Goal: Transaction & Acquisition: Purchase product/service

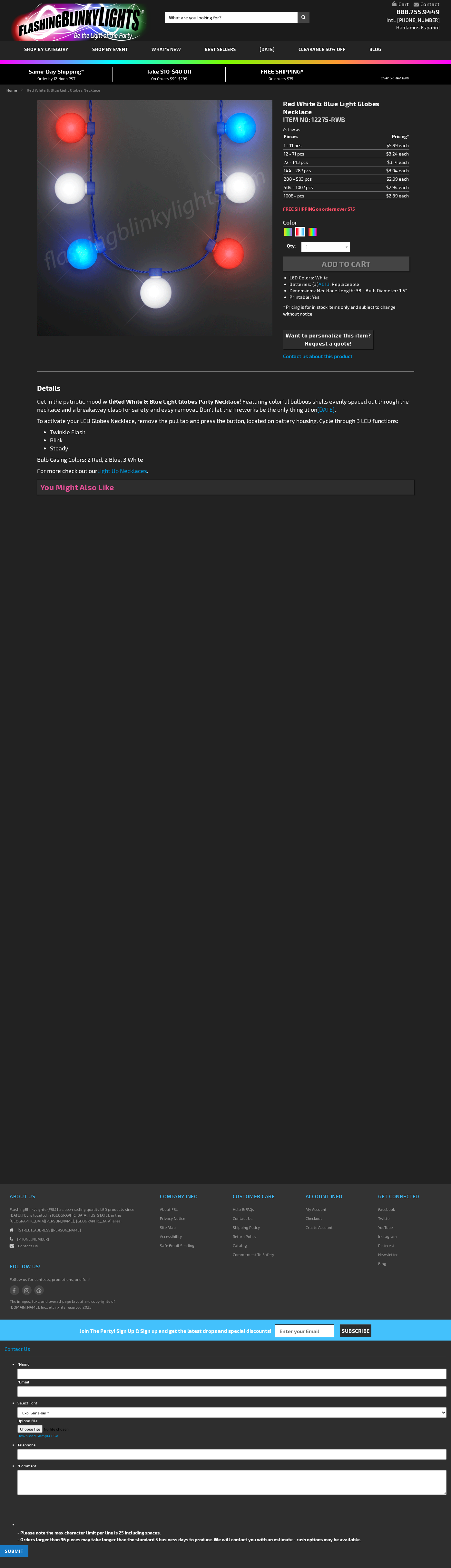
type input "5643"
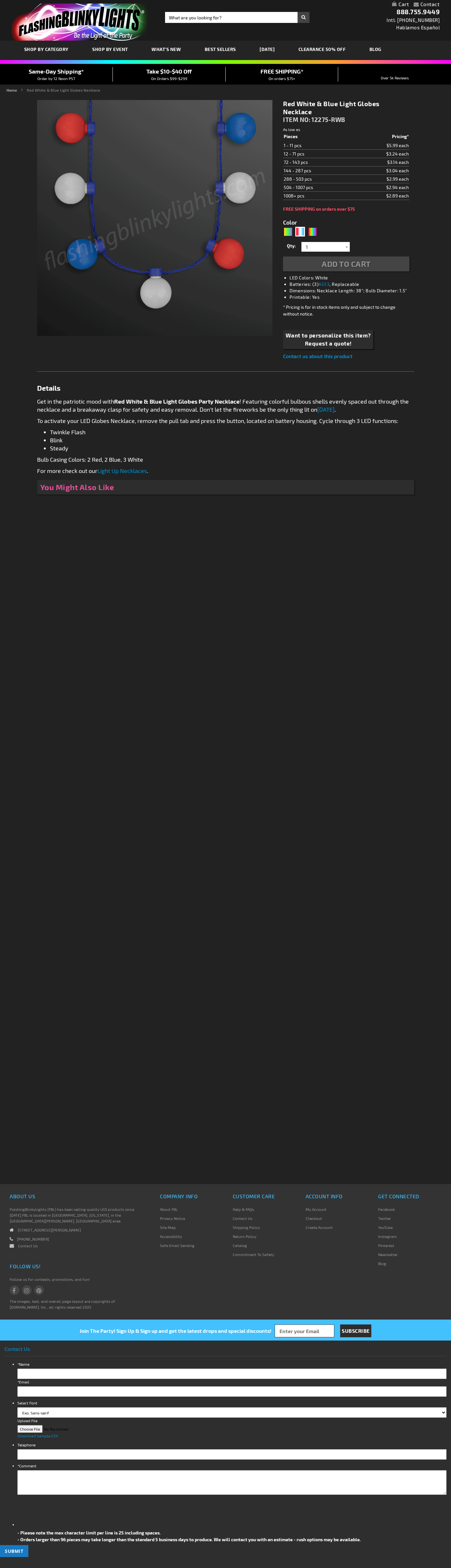
type input "5643"
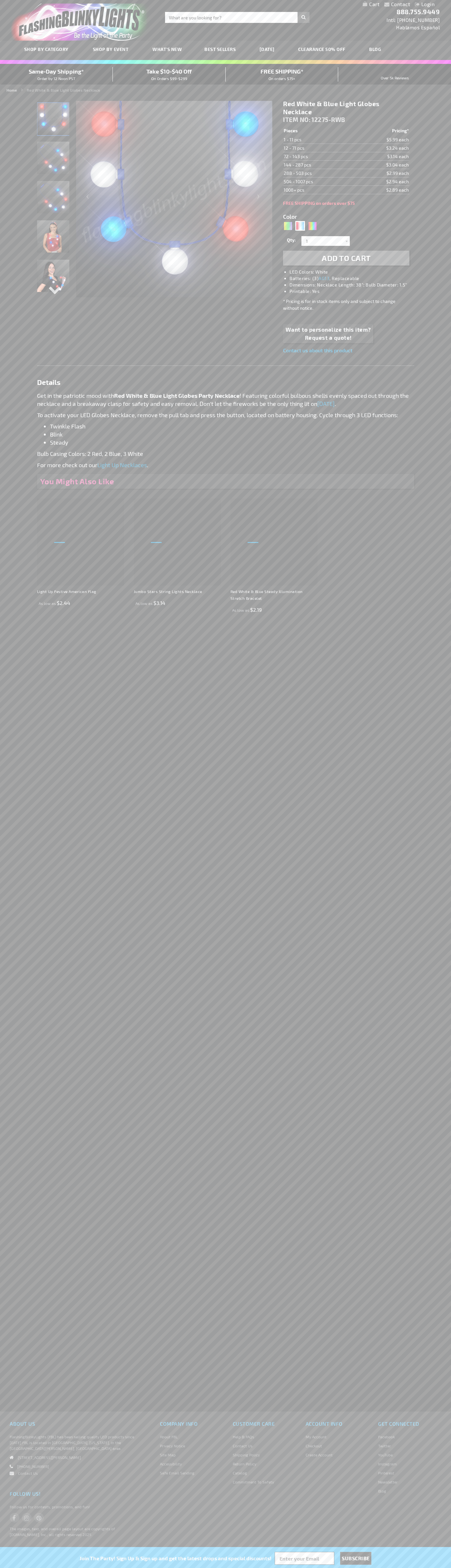
click at [346, 107] on h1 "Red White & Blue Light Globes Necklace" at bounding box center [346, 107] width 126 height 16
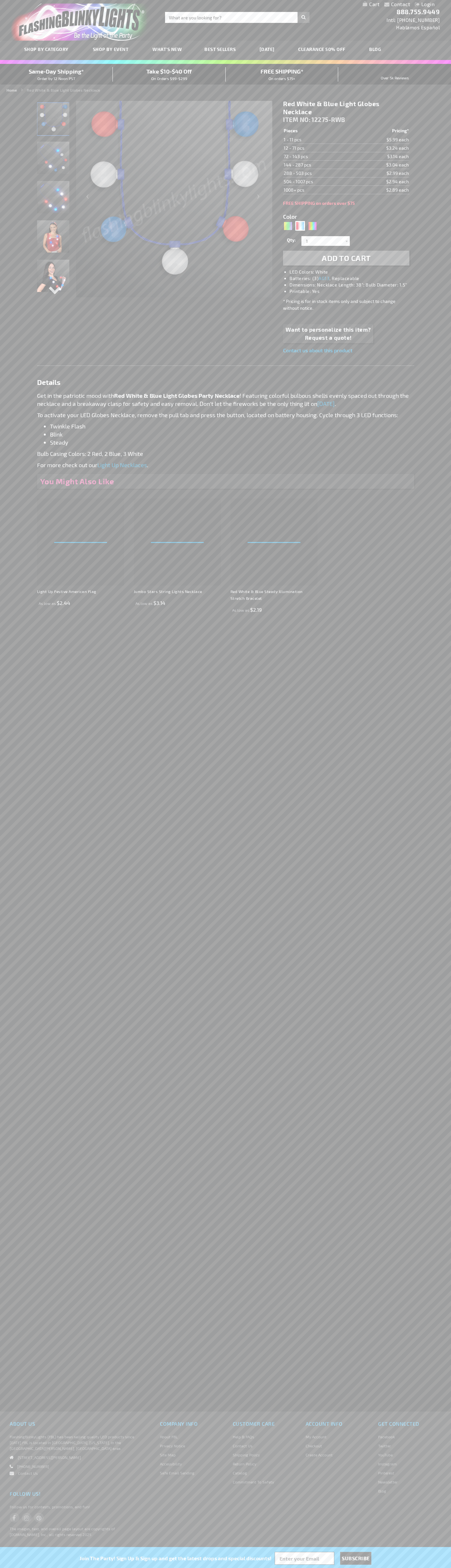
click at [346, 258] on span "Add to Cart" at bounding box center [346, 257] width 49 height 10
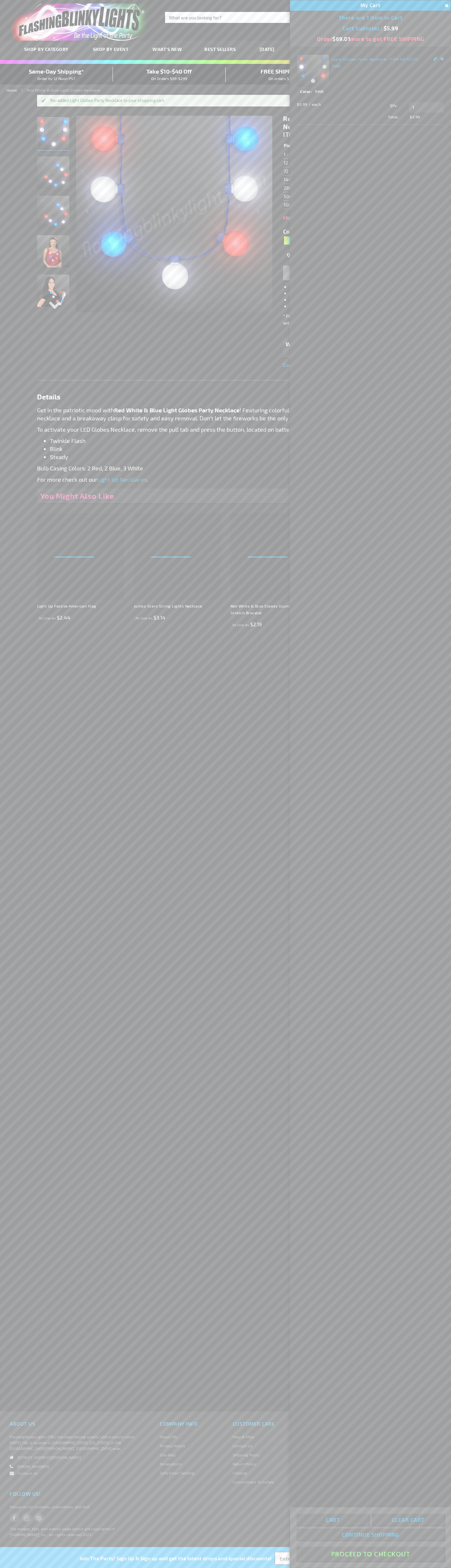
click at [370, 1554] on button "Proceed To Checkout" at bounding box center [370, 1553] width 148 height 15
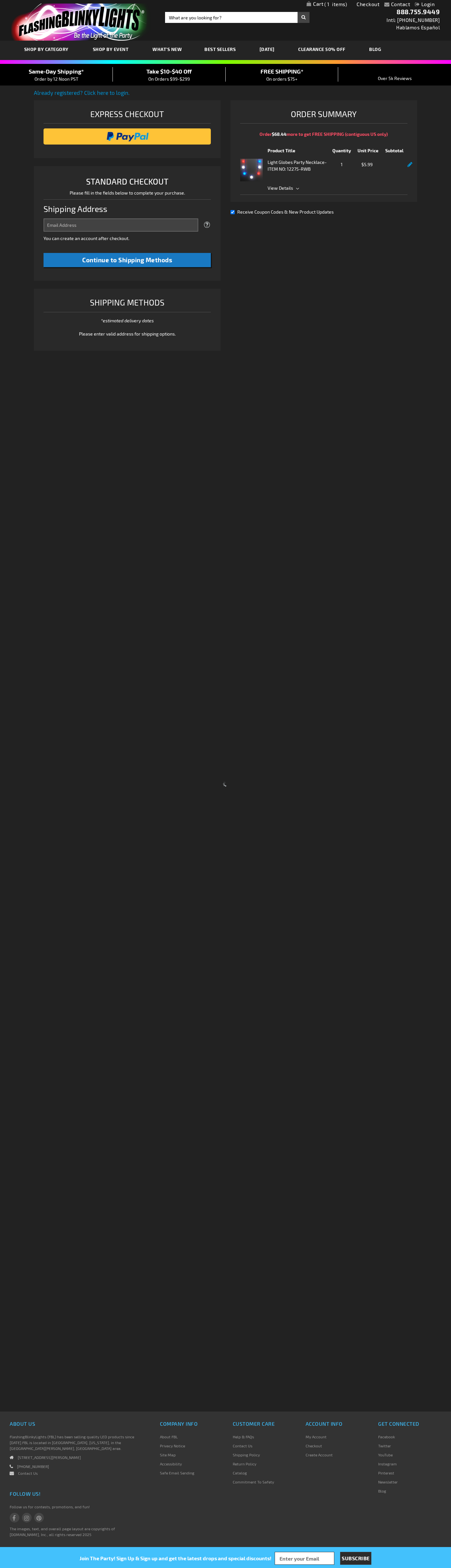
select select "US"
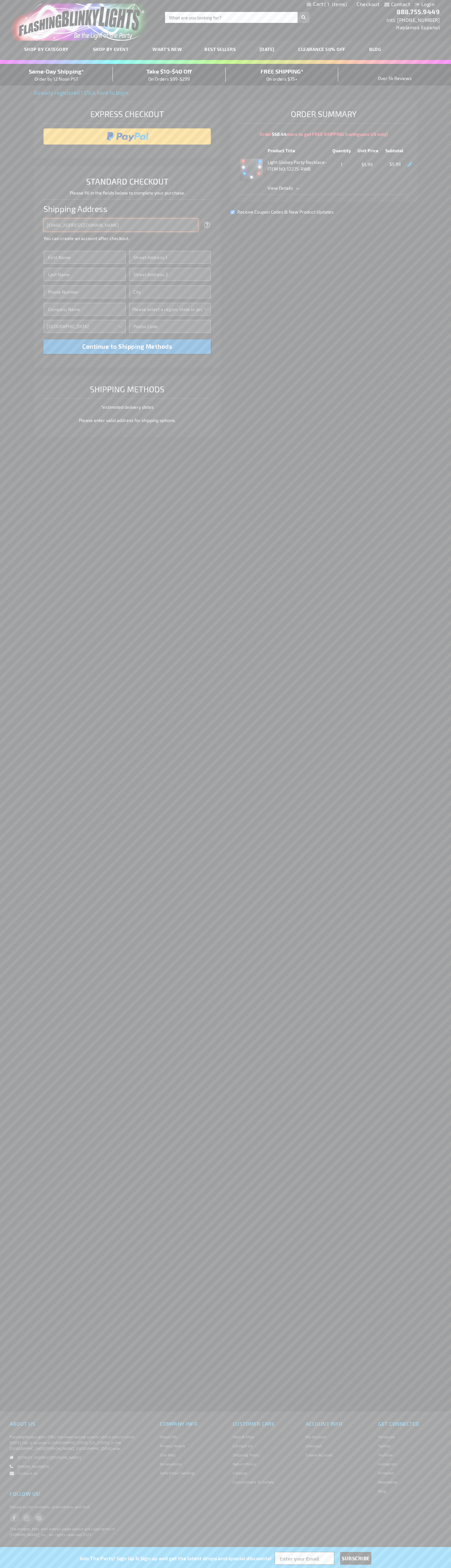
type input "johnsmith005@storebotmail.joonix.net"
type input "John"
type input "76 Ninth Avenue"
type input "First floor"
type input "new york"
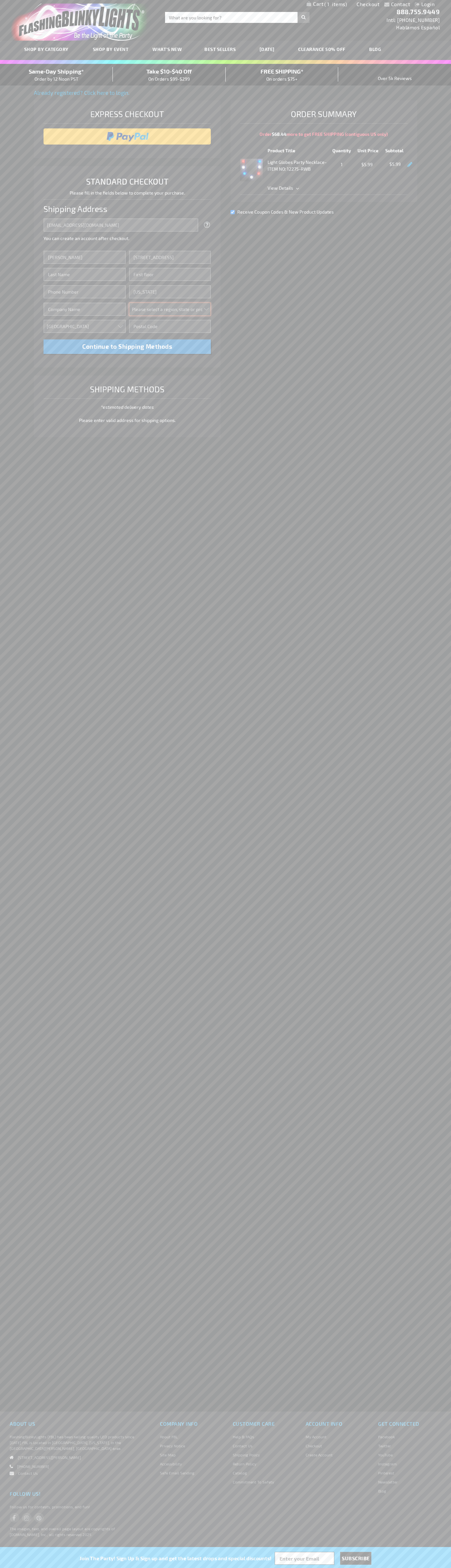
select select "43"
type input "10011"
type input "Smith"
type input "6502530000"
type input "John Smith"
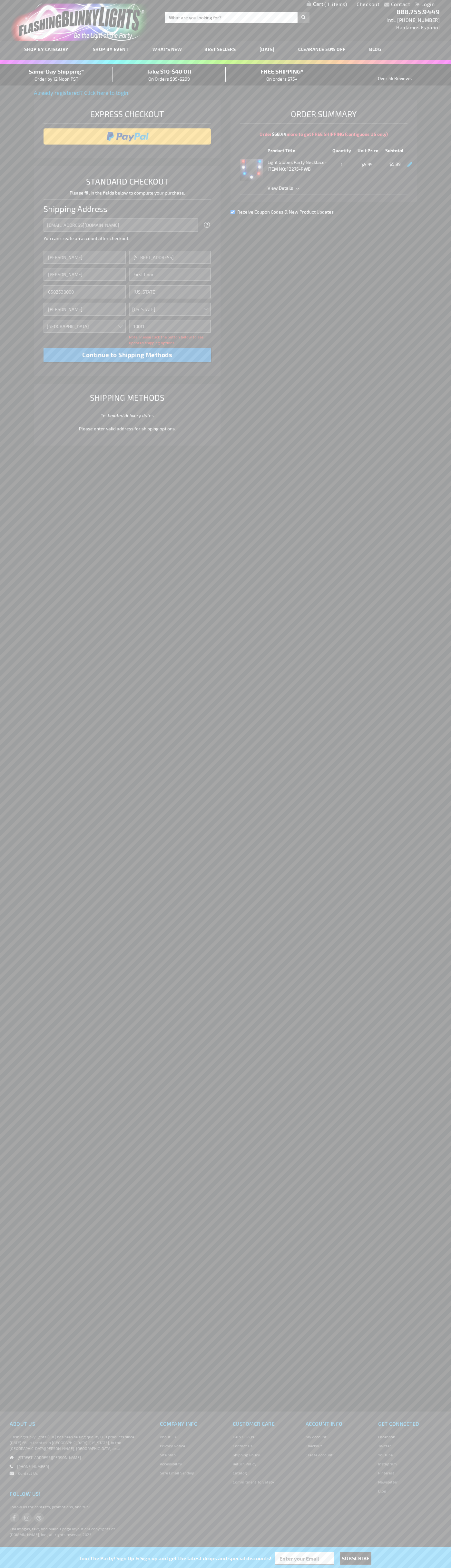
click at [56, 74] on div "Same-Day Shipping* Order by 12 Noon PST" at bounding box center [56, 75] width 113 height 16
click at [127, 137] on input "image" at bounding box center [127, 136] width 161 height 13
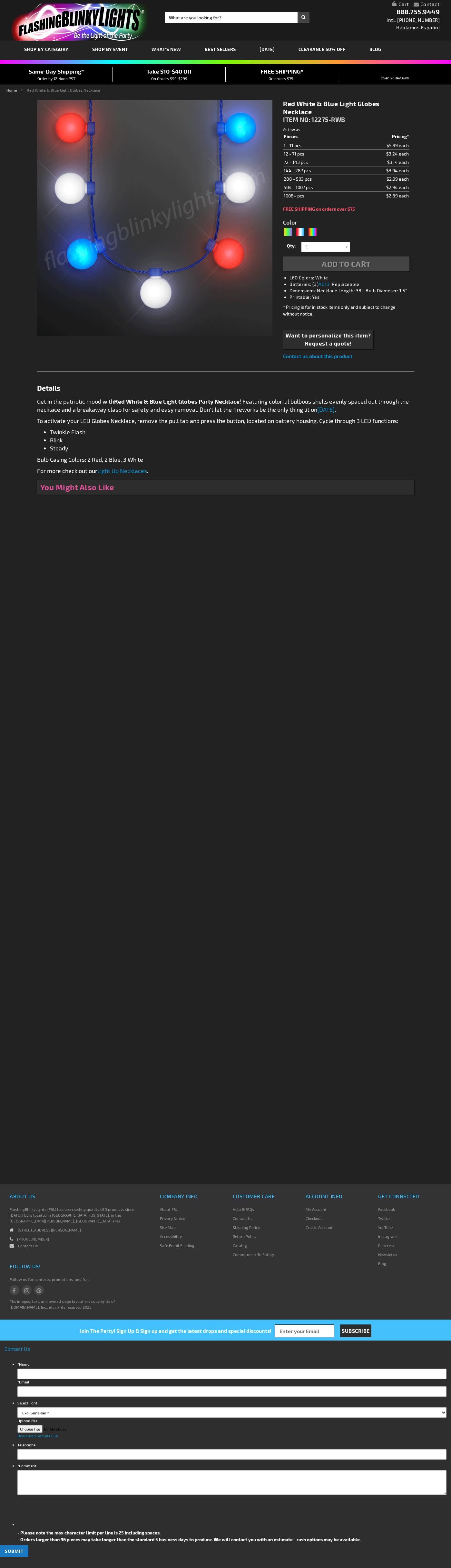
type input "5643"
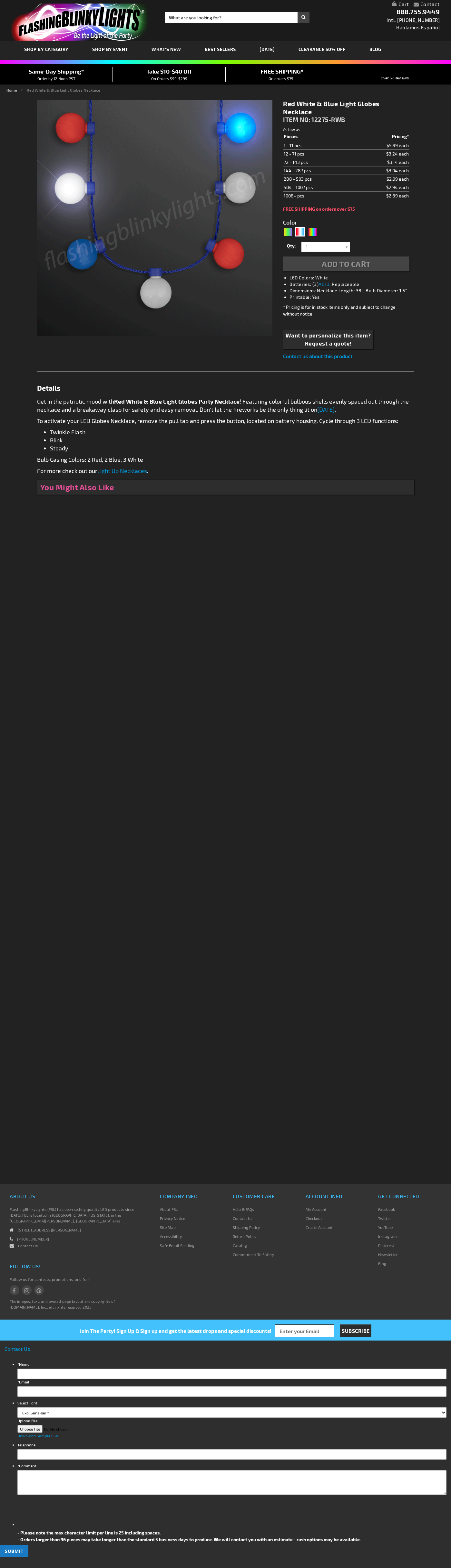
type input "5643"
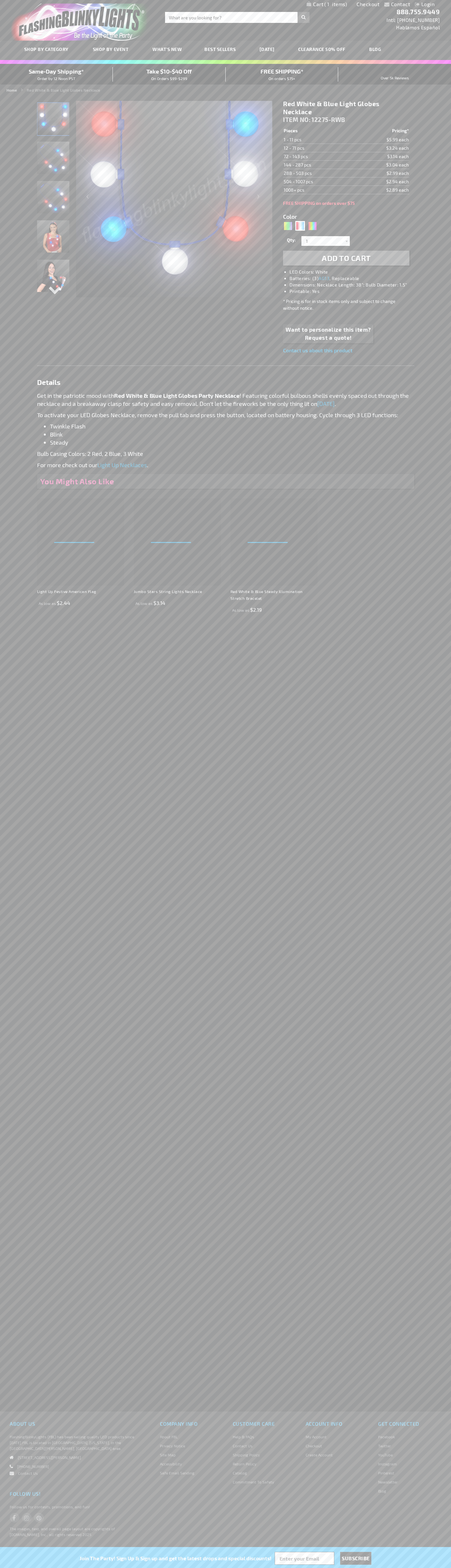
click at [327, 4] on span "1" at bounding box center [336, 3] width 23 height 6
